Goal: Transaction & Acquisition: Purchase product/service

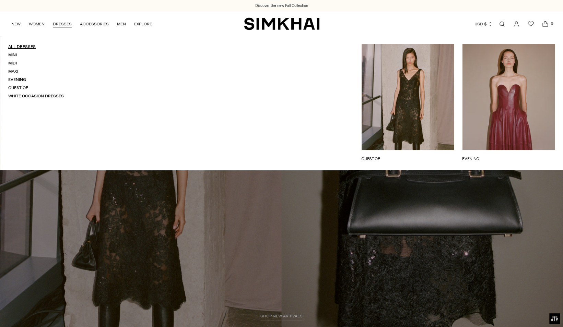
click at [23, 47] on link "All Dresses" at bounding box center [21, 46] width 27 height 5
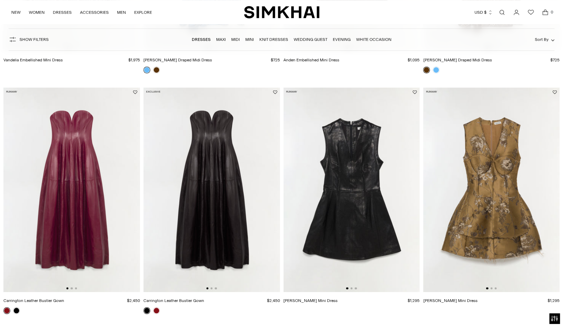
scroll to position [470, 0]
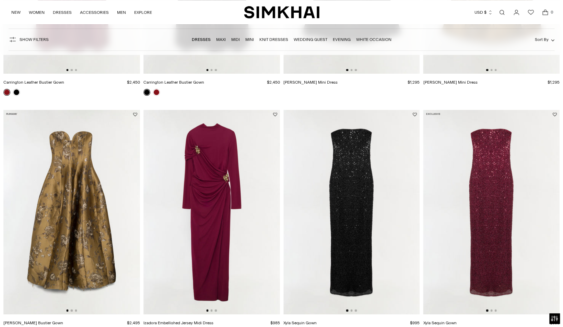
click at [443, 15] on div "Currency USD $ [GEOGRAPHIC_DATA] (ALL L) [GEOGRAPHIC_DATA] (DZD د.ج) [GEOGRAPHI…" at bounding box center [435, 12] width 233 height 15
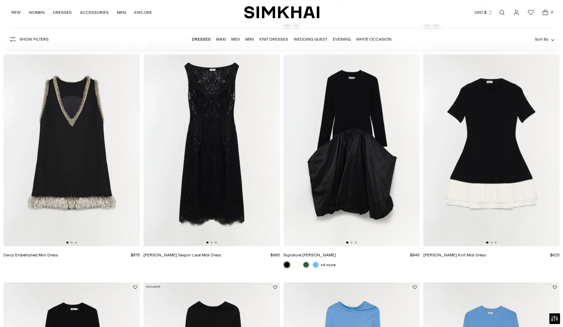
scroll to position [890, 0]
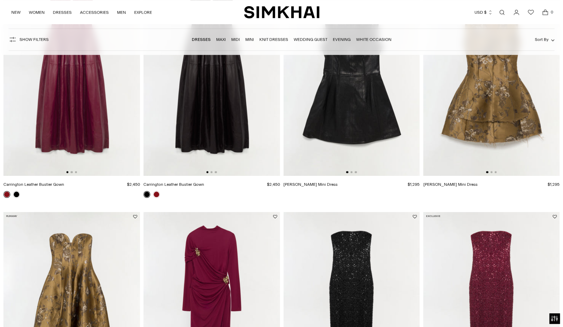
scroll to position [0, 0]
